Goal: Go to known website: Access a specific website the user already knows

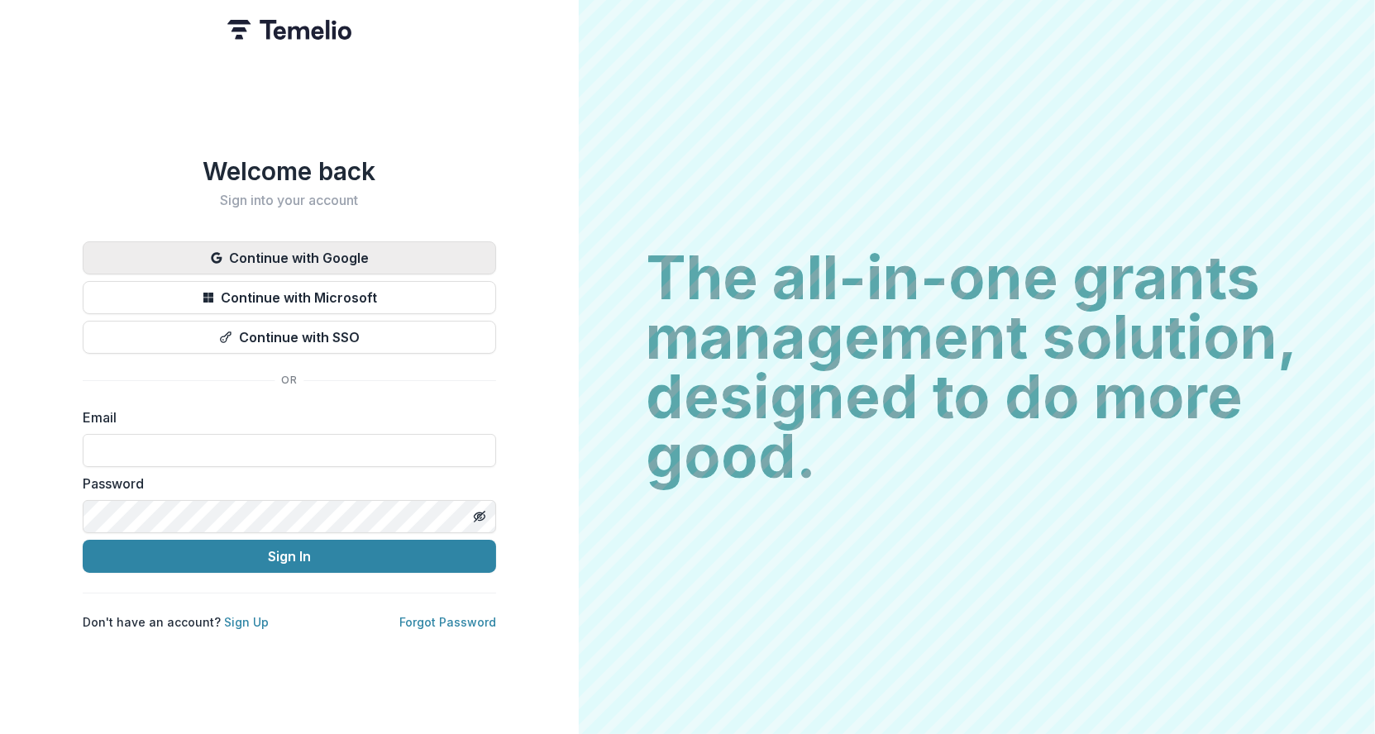
click at [306, 251] on button "Continue with Google" at bounding box center [289, 257] width 413 height 33
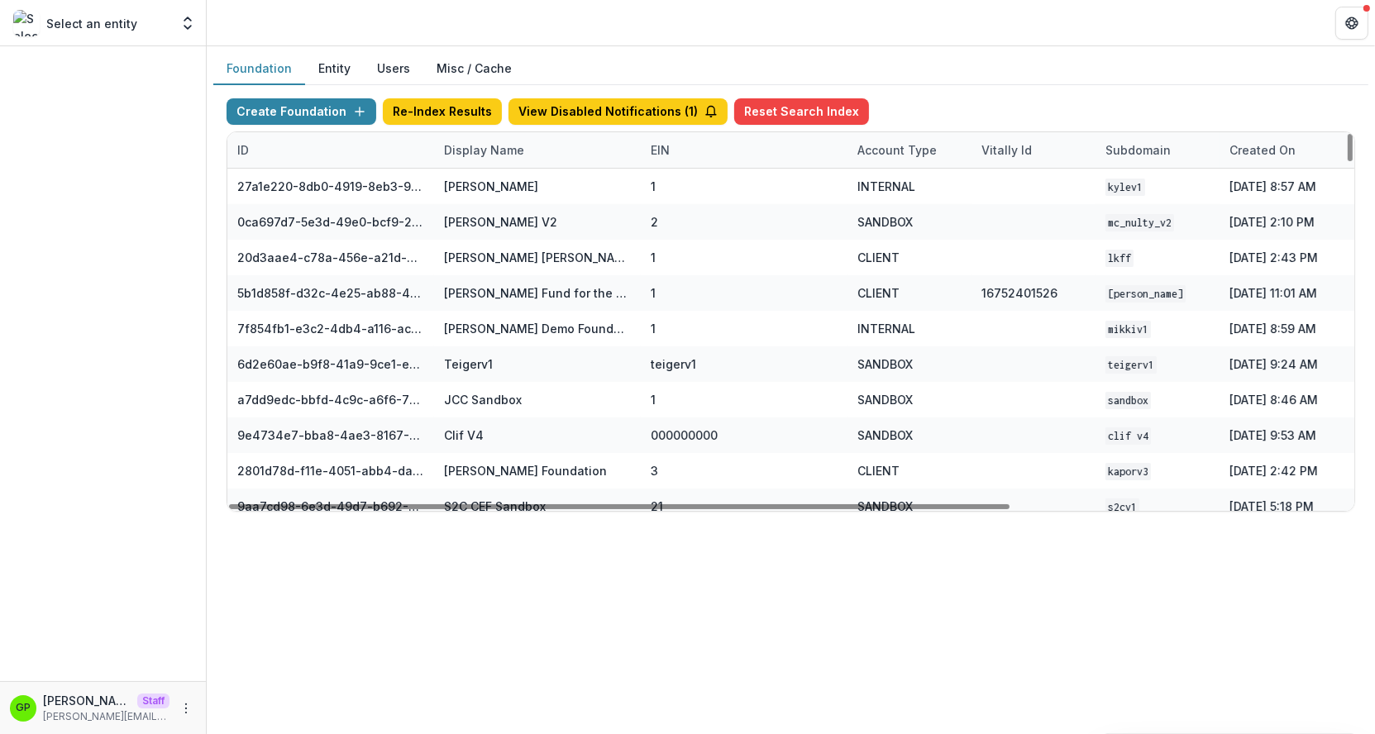
click at [505, 146] on div "Display Name" at bounding box center [484, 149] width 100 height 17
click at [492, 181] on input at bounding box center [536, 186] width 198 height 26
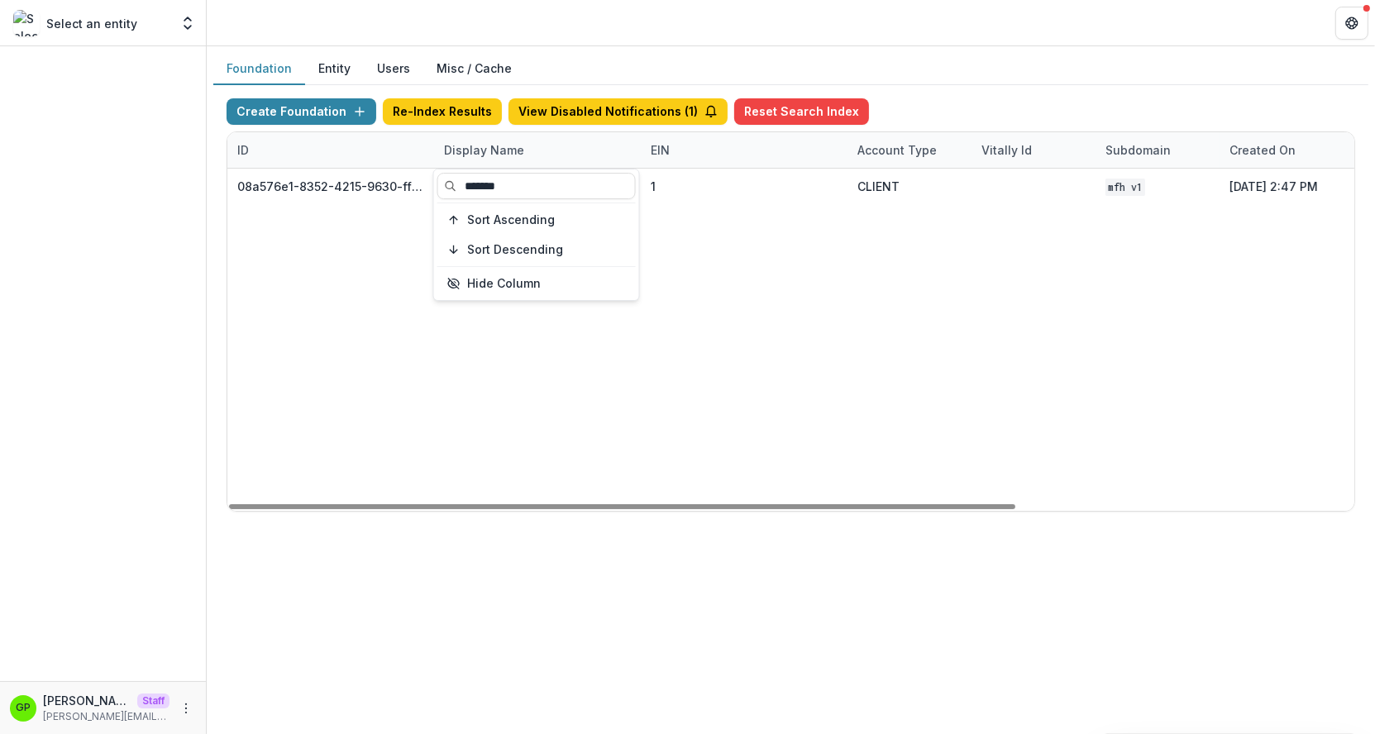
type input "*******"
click at [761, 324] on div "08a576e1-8352-4215-9630-ff0d35d85970 Missouri Foundation for Health 1 CLIENT MF…" at bounding box center [1033, 340] width 1612 height 342
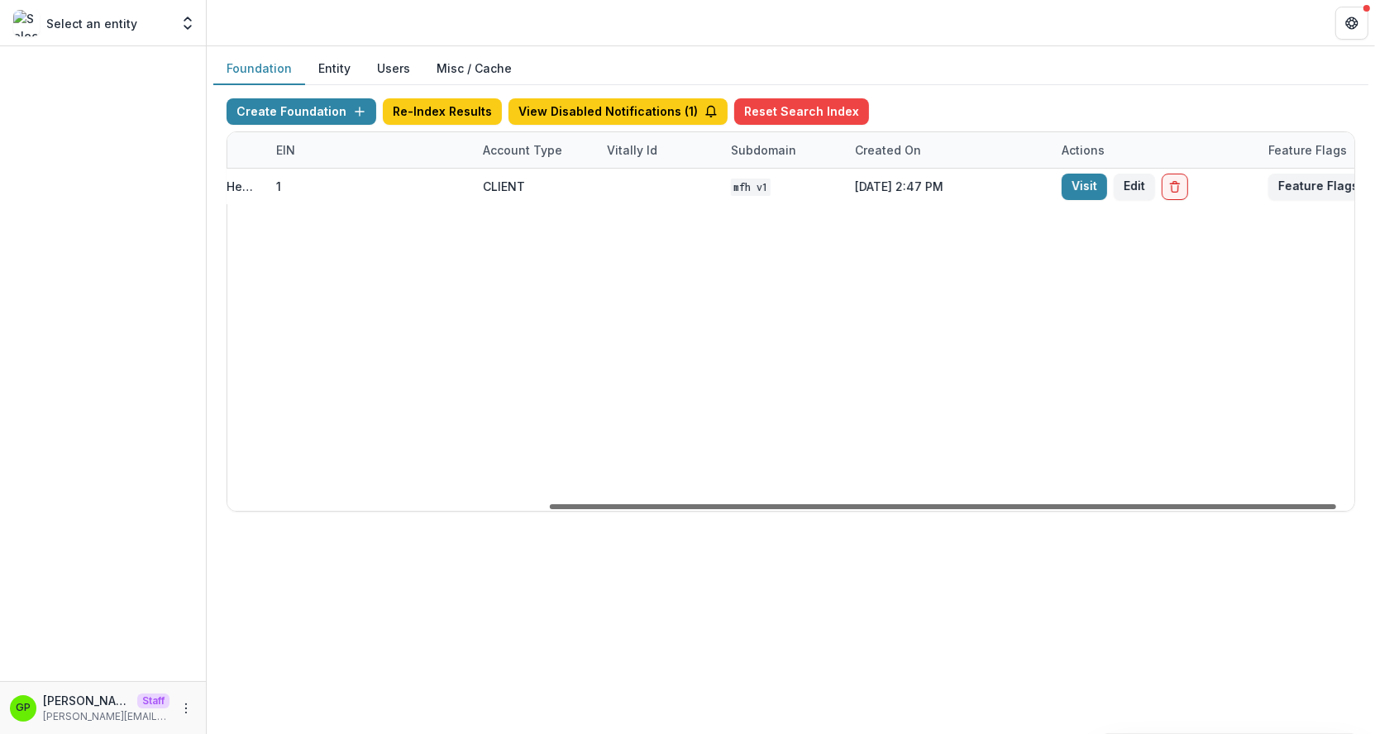
scroll to position [0, 484]
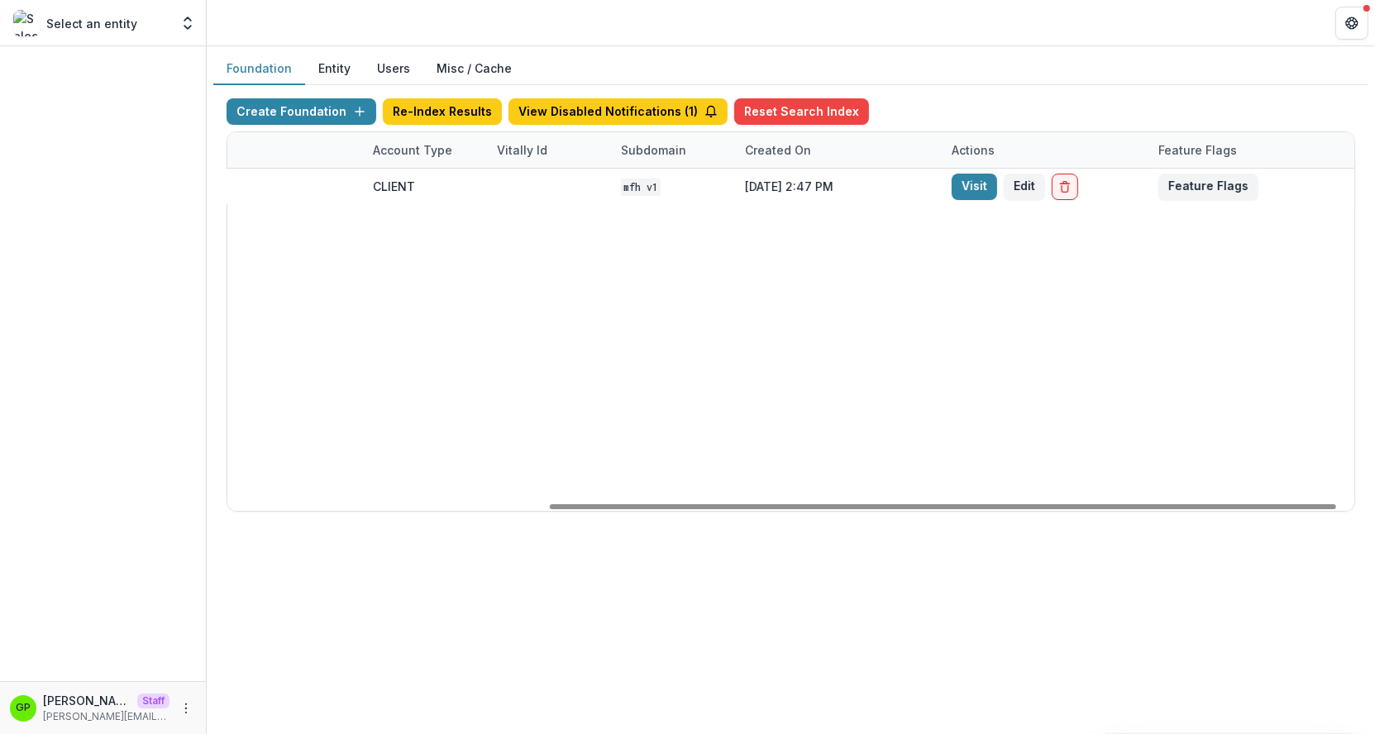
drag, startPoint x: 555, startPoint y: 504, endPoint x: 1135, endPoint y: 484, distance: 580.7
click at [1117, 504] on div at bounding box center [943, 506] width 786 height 5
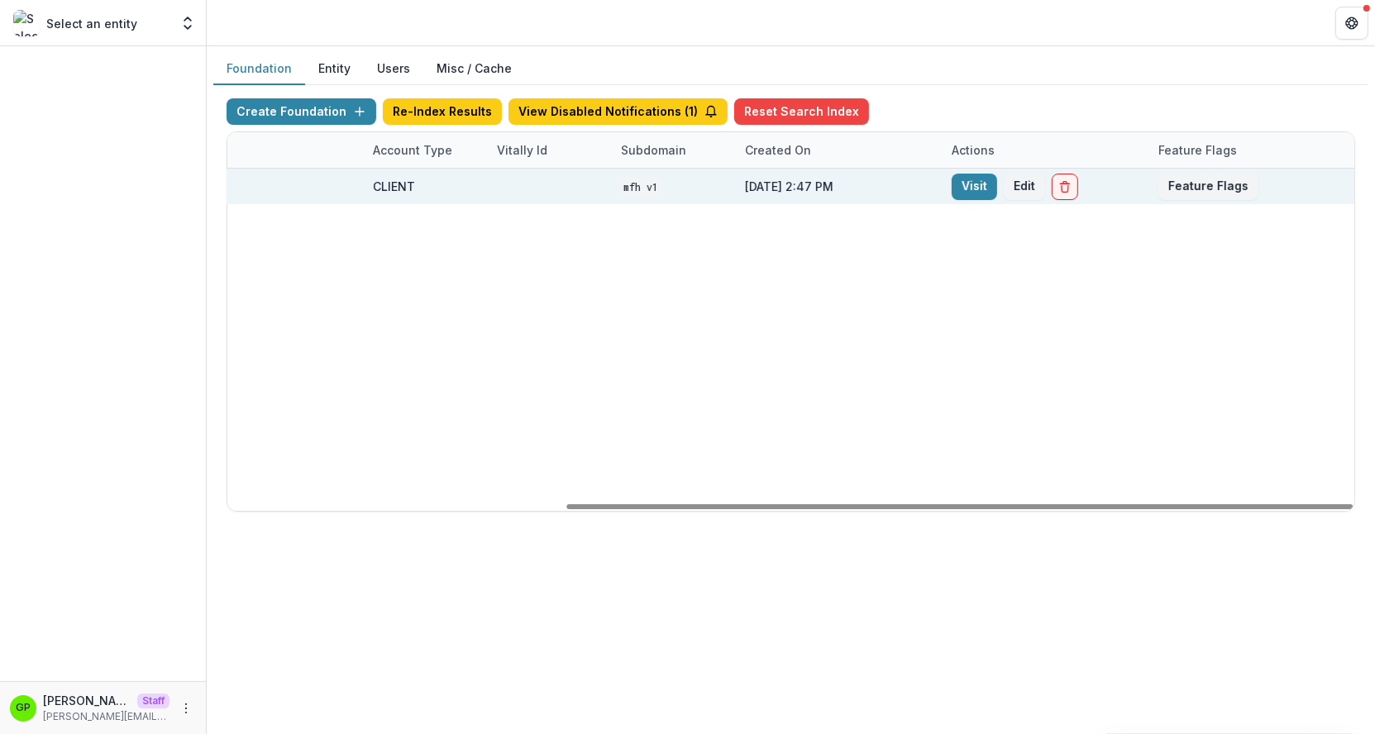
click at [950, 179] on div "Visit Edit" at bounding box center [1045, 187] width 207 height 36
click at [967, 181] on div "Visit Edit" at bounding box center [1045, 187] width 207 height 36
click at [980, 174] on link "Visit" at bounding box center [974, 187] width 45 height 26
